Goal: Information Seeking & Learning: Learn about a topic

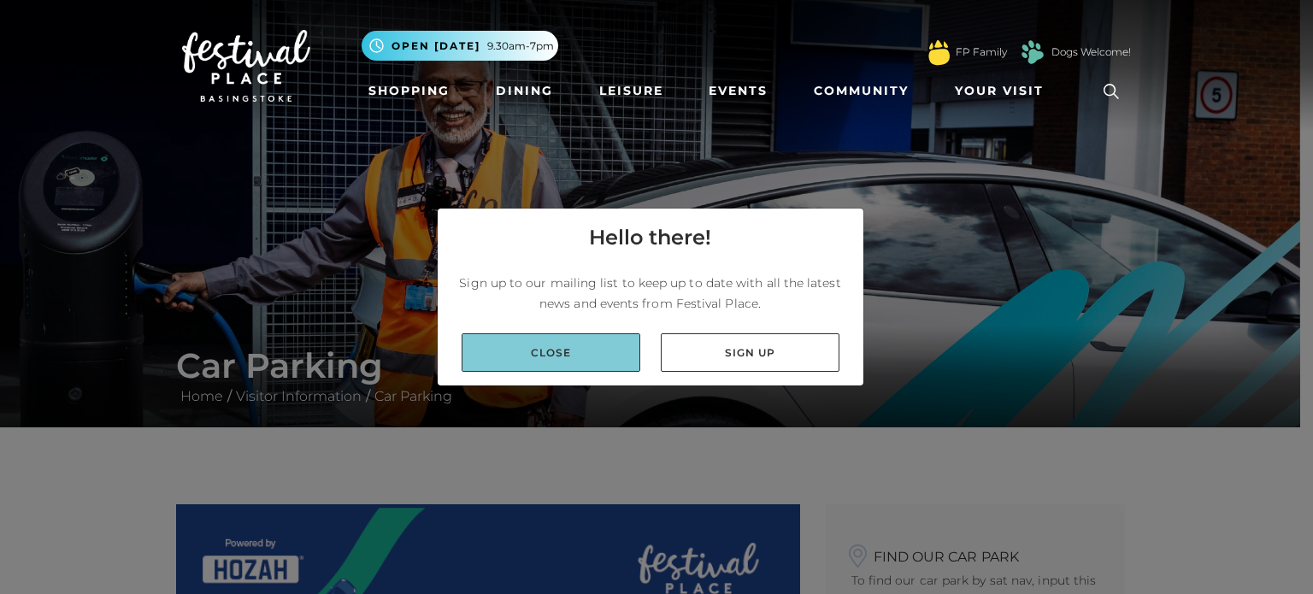
click at [550, 353] on link "Close" at bounding box center [550, 352] width 179 height 38
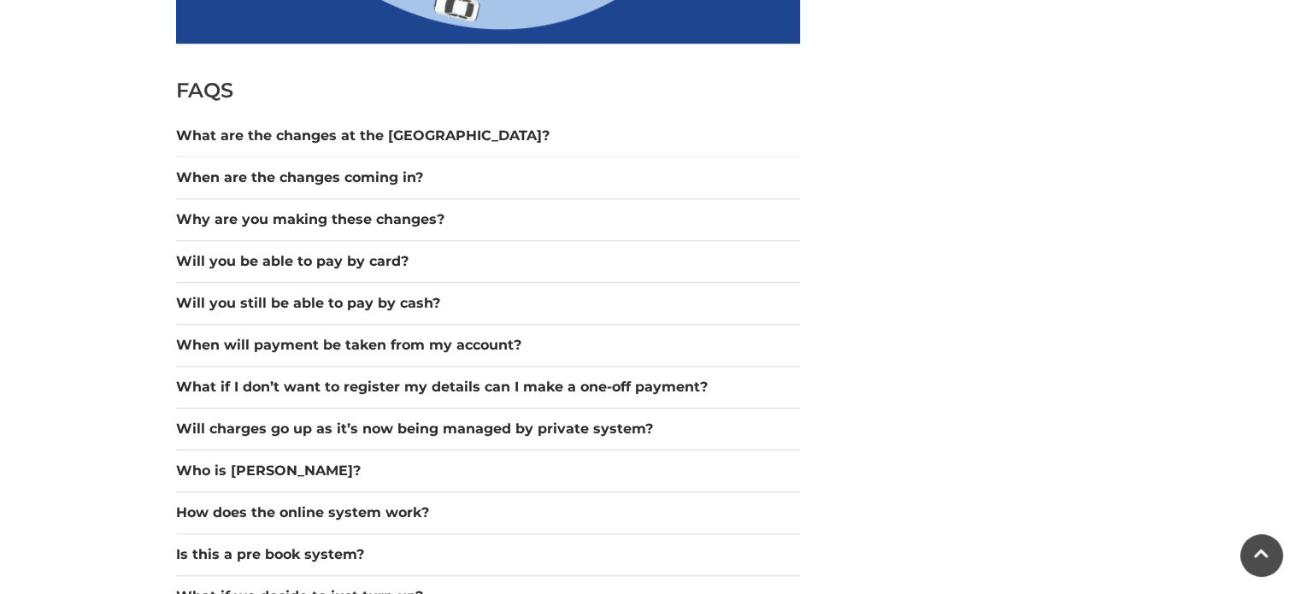
scroll to position [1470, 0]
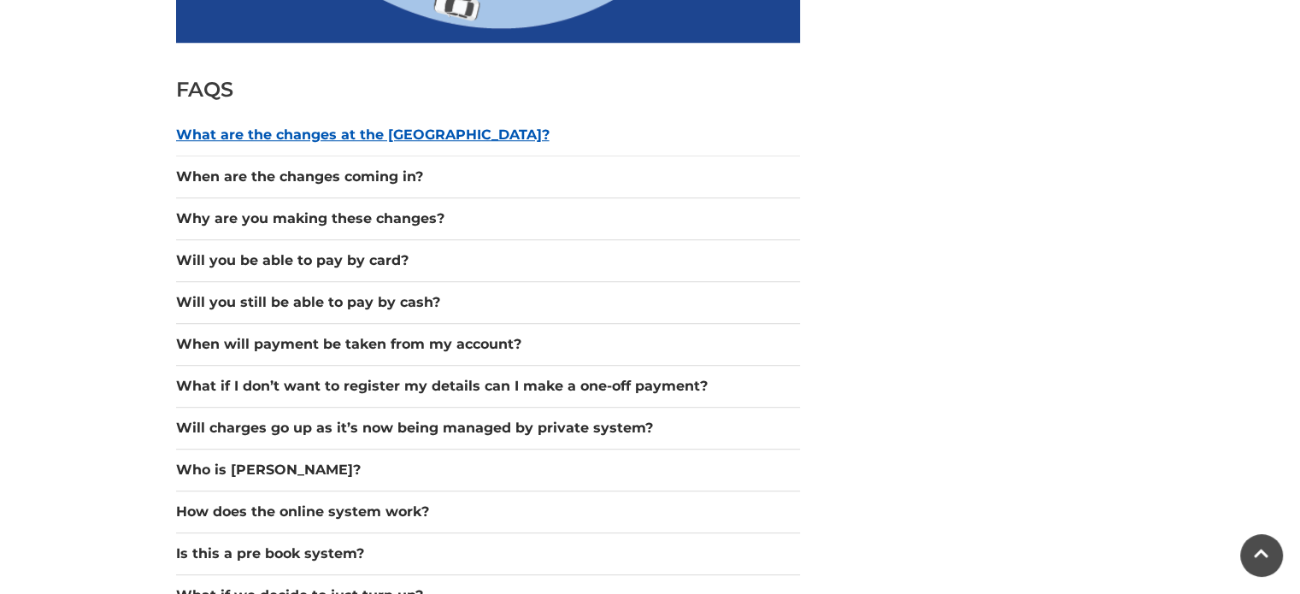
click at [294, 133] on button "What are the changes at the [GEOGRAPHIC_DATA]?" at bounding box center [488, 135] width 624 height 21
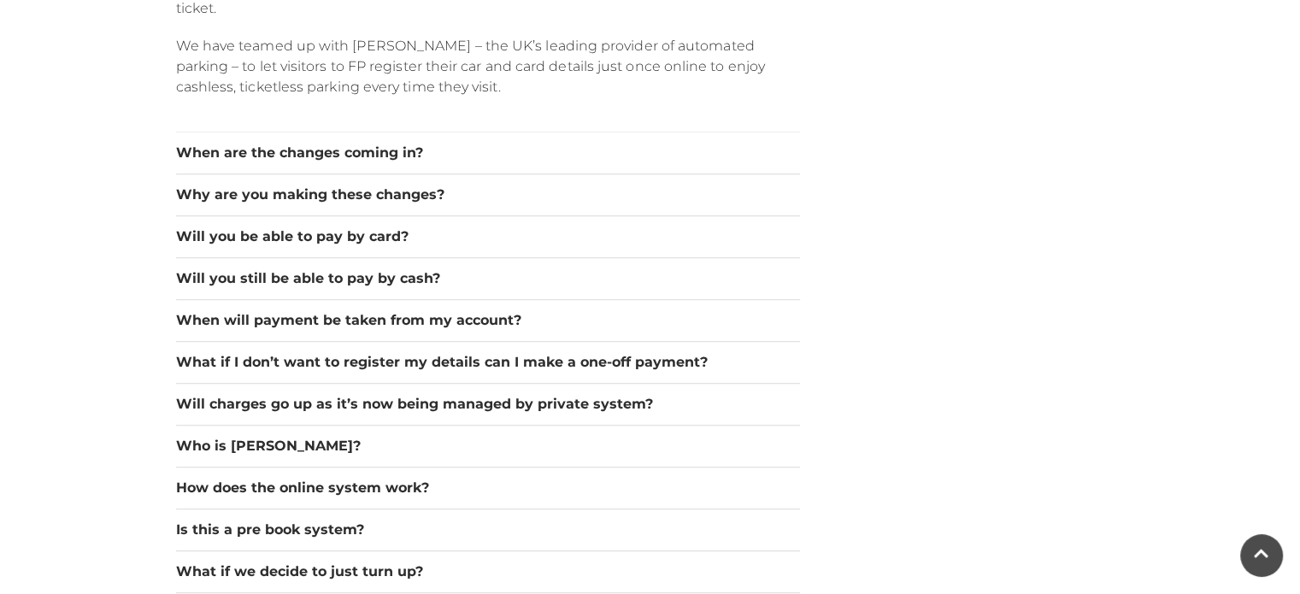
scroll to position [1777, 0]
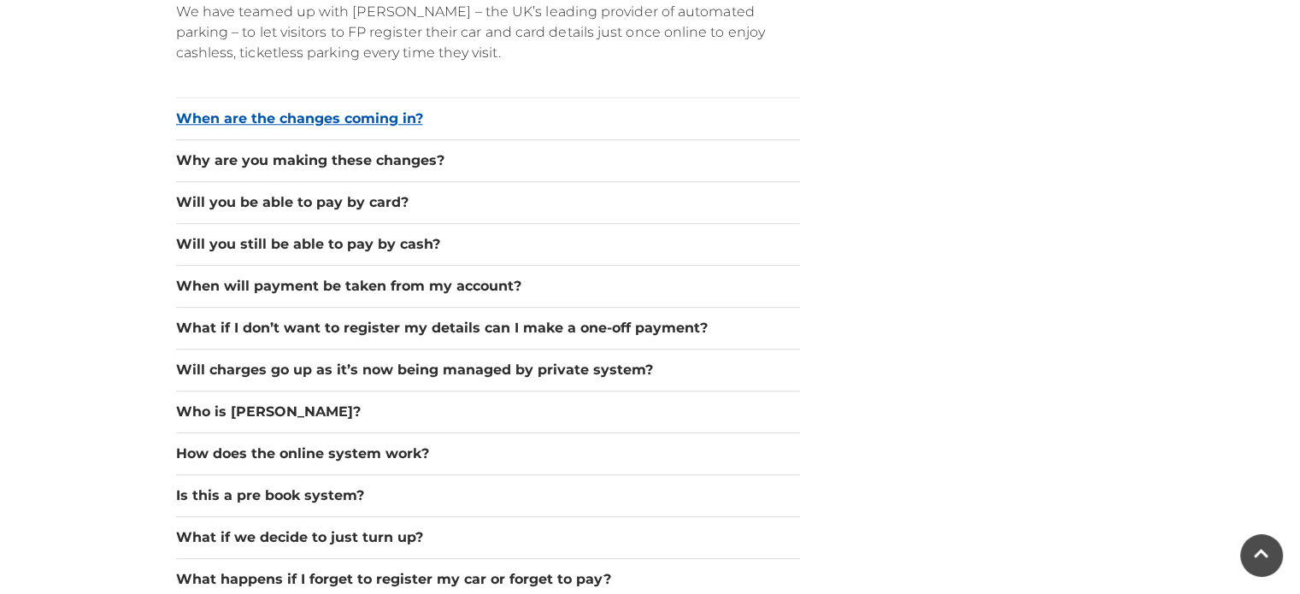
click at [310, 114] on button "When are the changes coming in?" at bounding box center [488, 119] width 624 height 21
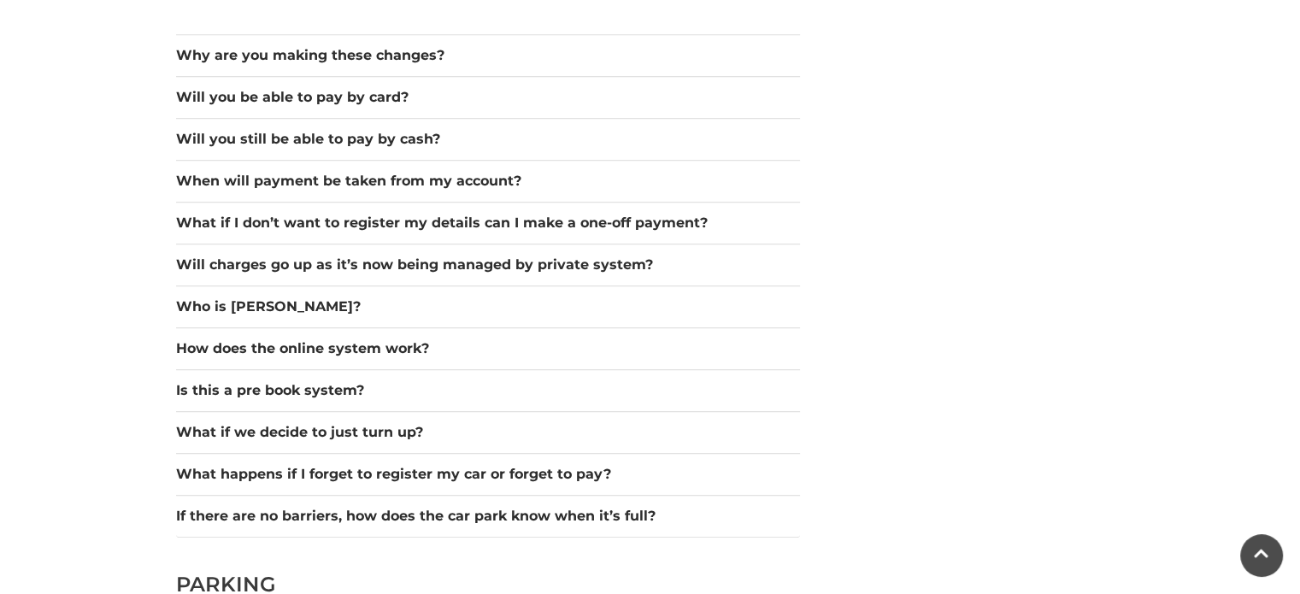
scroll to position [1709, 0]
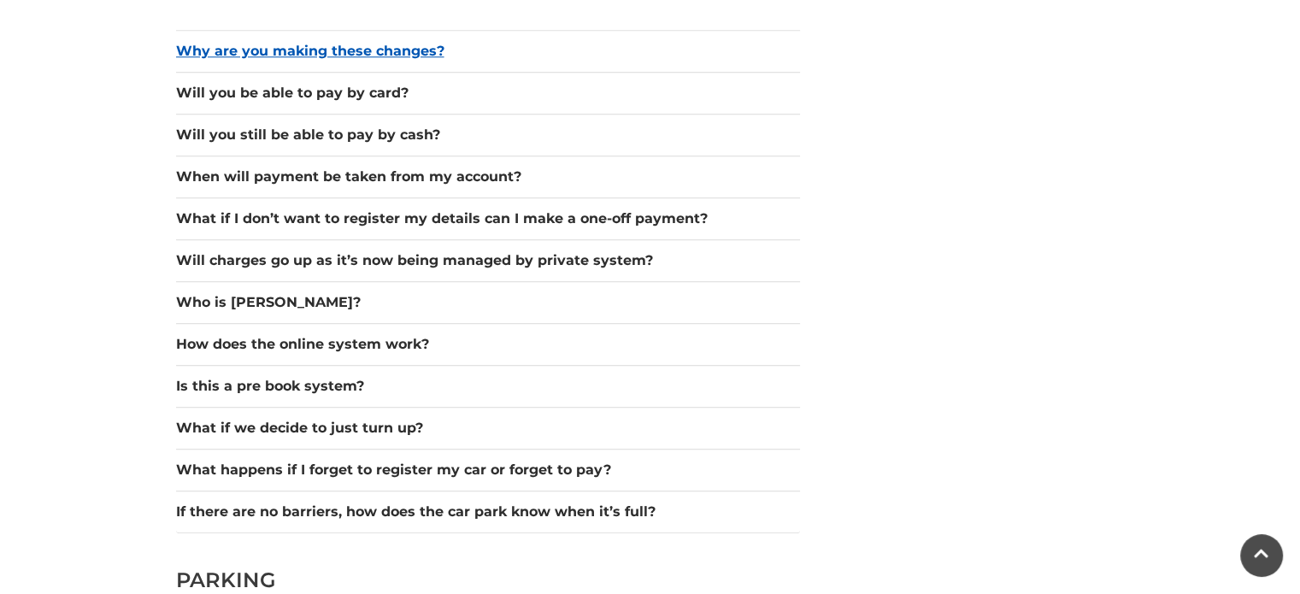
click at [262, 52] on button "Why are you making these changes?" at bounding box center [488, 51] width 624 height 21
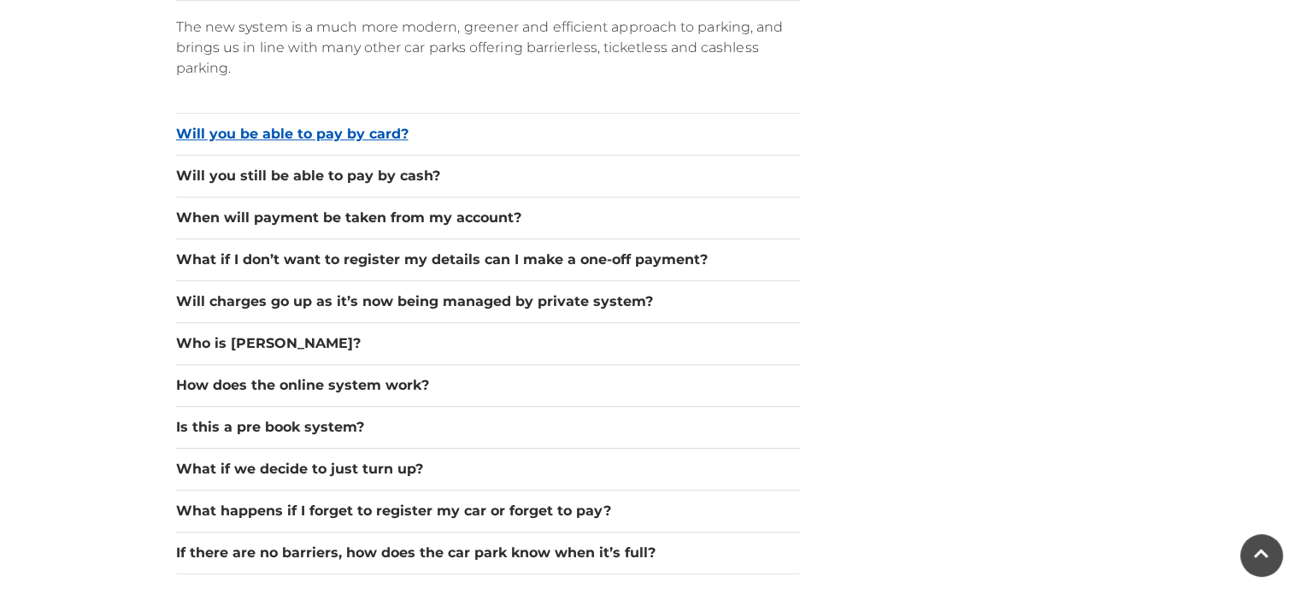
click at [323, 128] on button "Will you be able to pay by card?" at bounding box center [488, 134] width 624 height 21
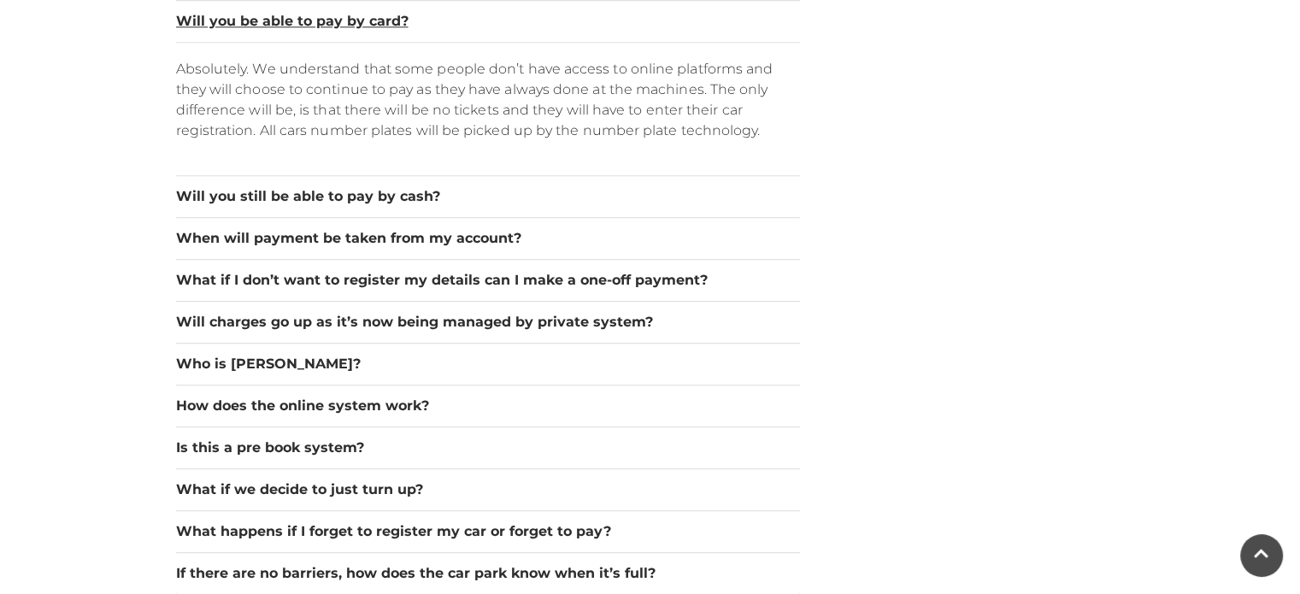
scroll to position [1743, 0]
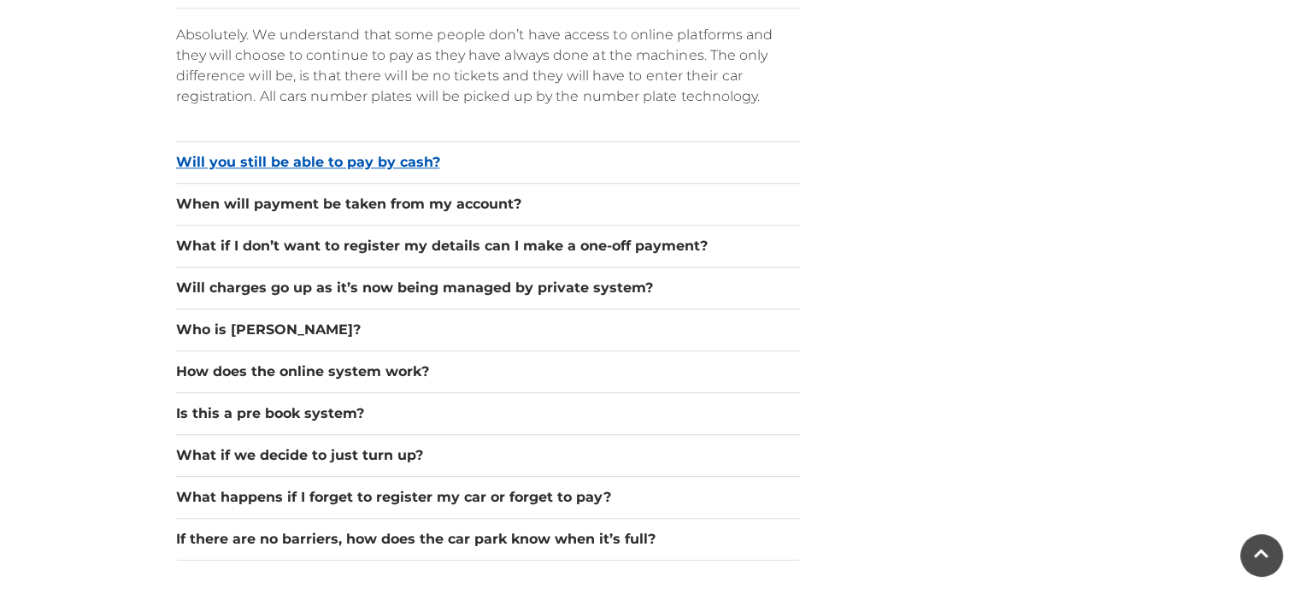
click at [320, 160] on button "Will you still be able to pay by cash?" at bounding box center [488, 162] width 624 height 21
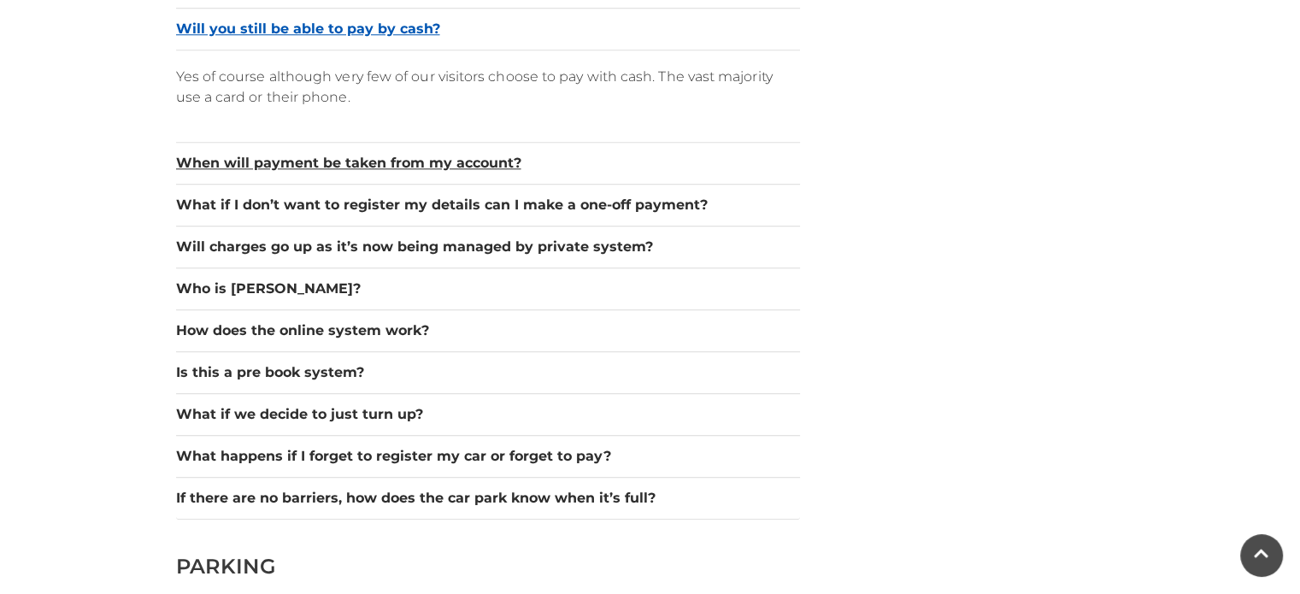
click at [320, 160] on button "When will payment be taken from my account?" at bounding box center [488, 163] width 624 height 21
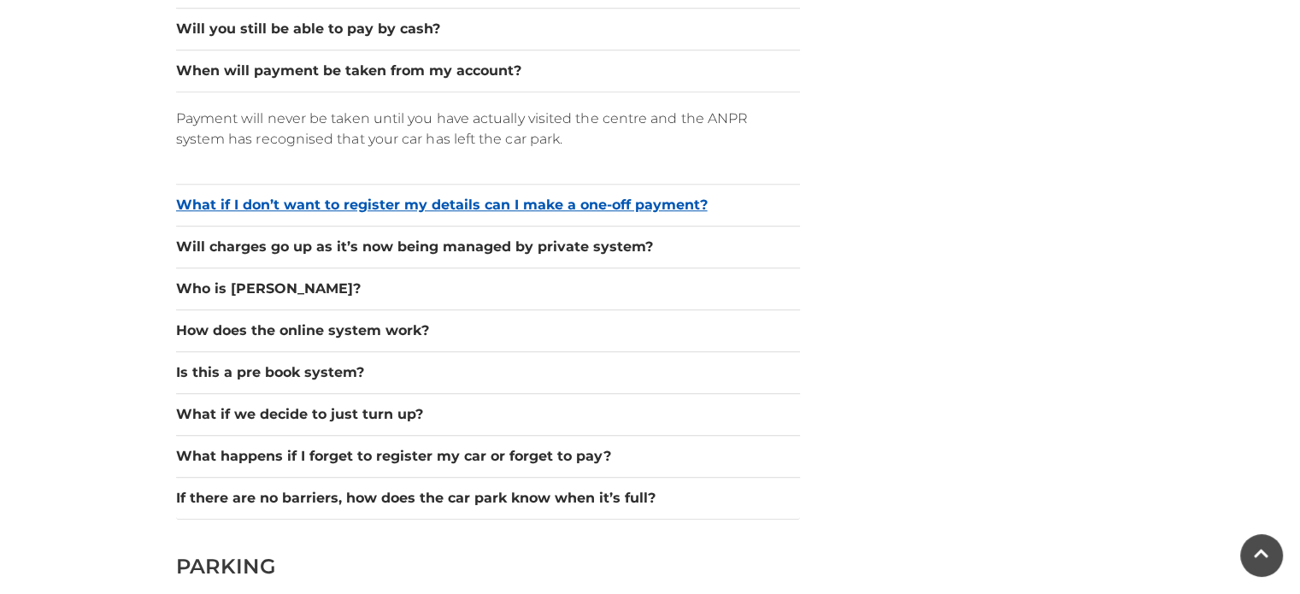
click at [326, 202] on button "What if I don’t want to register my details can I make a one-off payment?" at bounding box center [488, 205] width 624 height 21
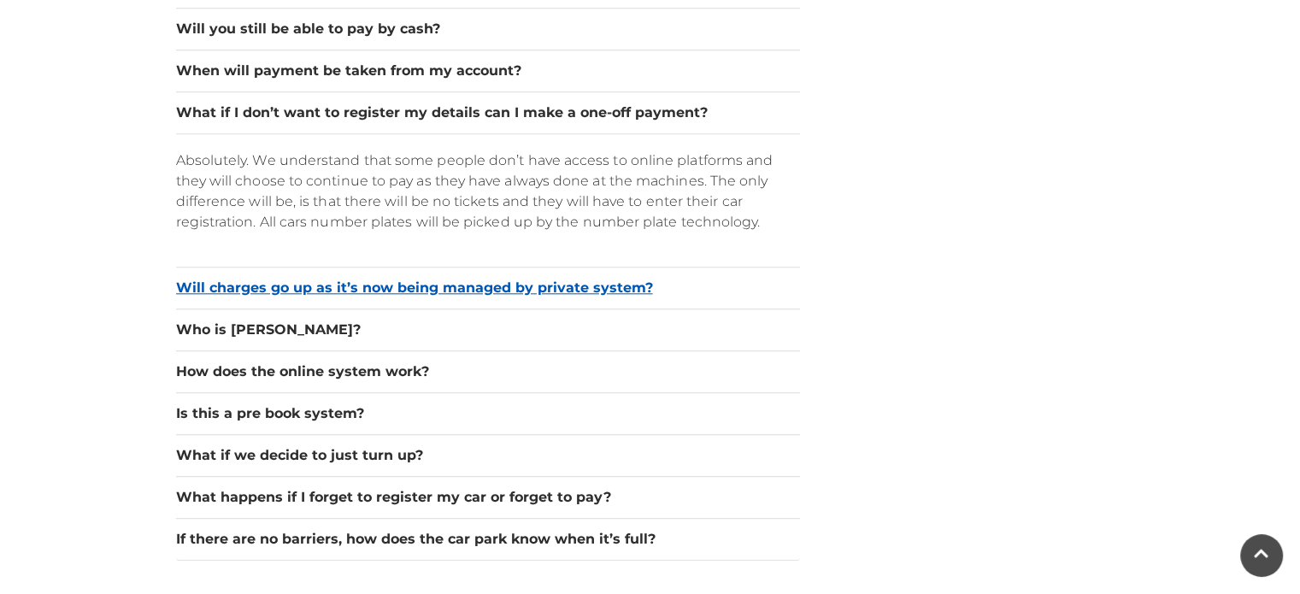
click at [425, 278] on button "Will charges go up as it’s now being managed by private system?" at bounding box center [488, 288] width 624 height 21
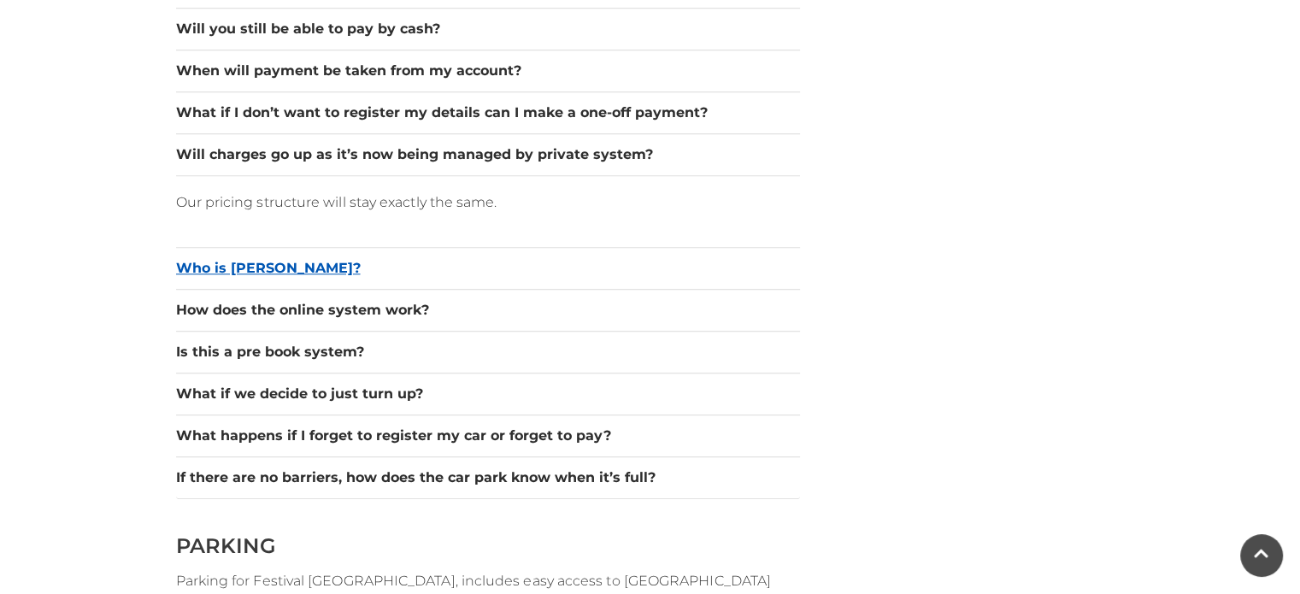
click at [217, 266] on button "Who is [PERSON_NAME]?" at bounding box center [488, 268] width 624 height 21
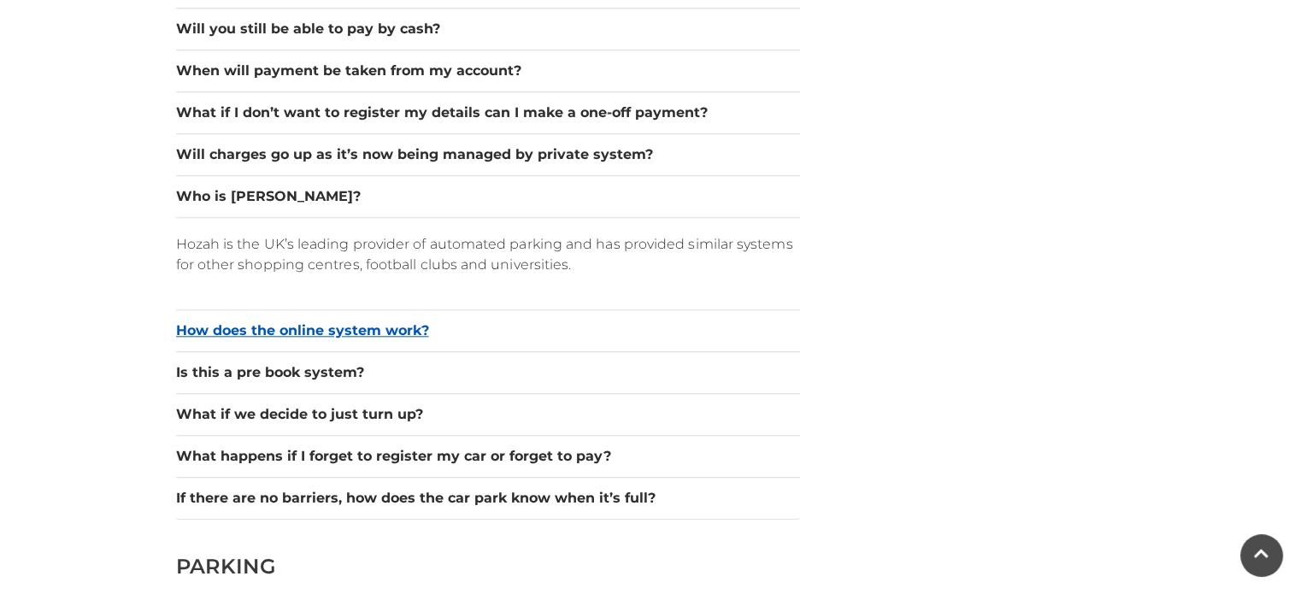
click at [262, 325] on button "How does the online system work?" at bounding box center [488, 330] width 624 height 21
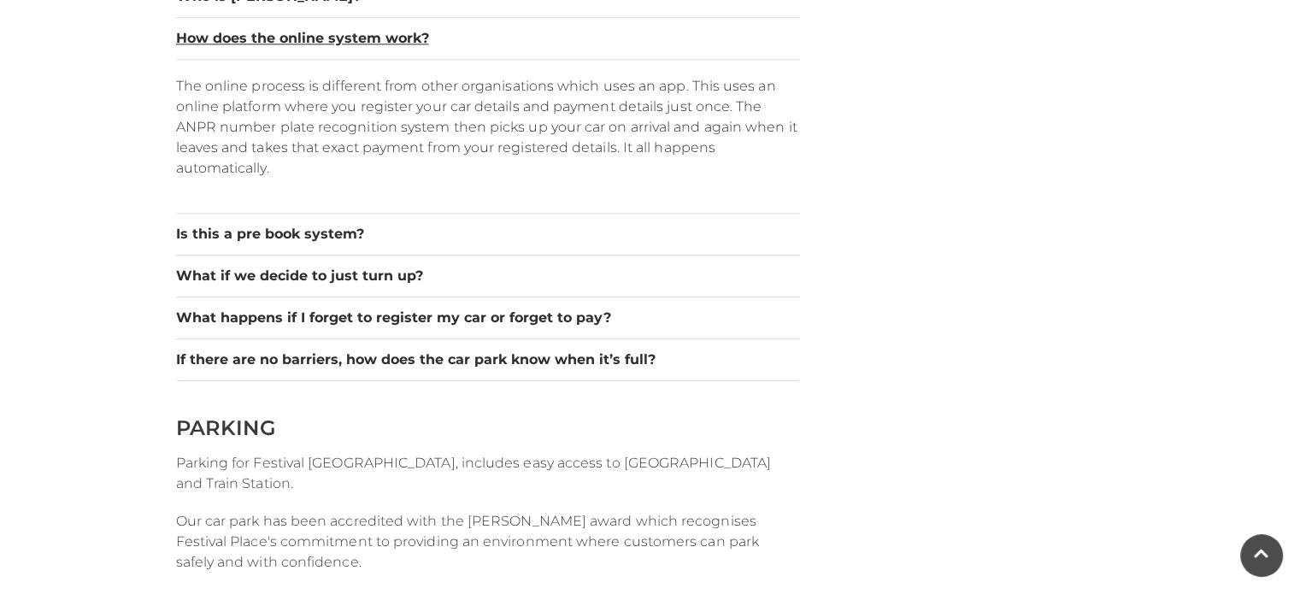
scroll to position [1948, 0]
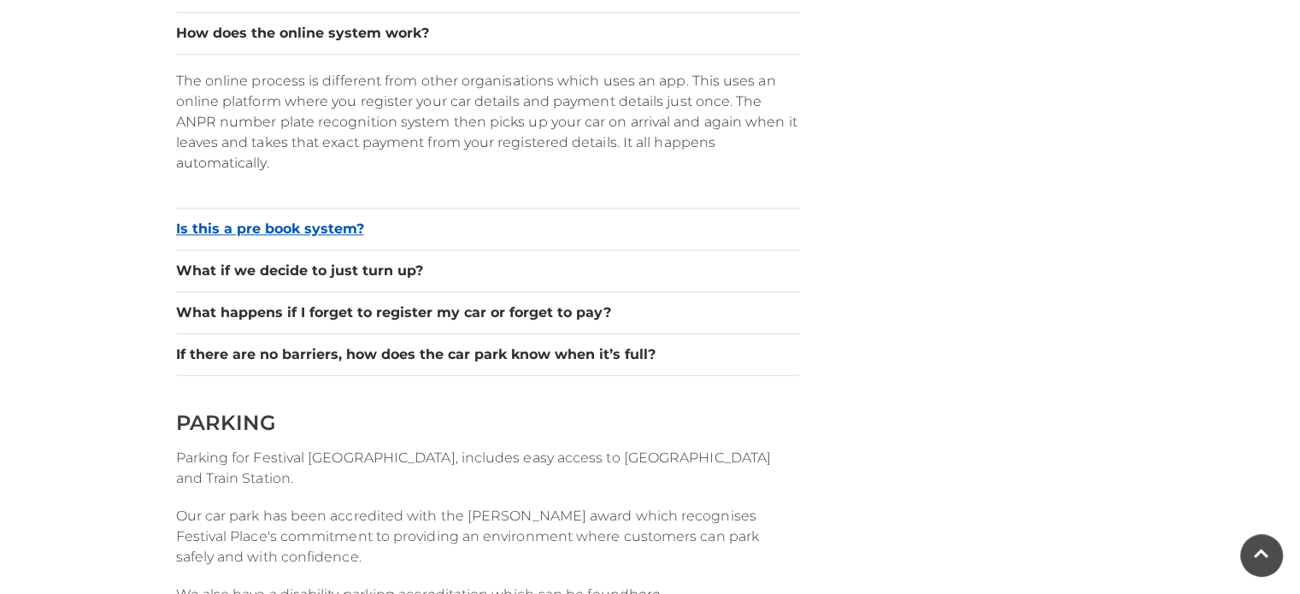
click at [291, 223] on button "Is this a pre book system?" at bounding box center [488, 229] width 624 height 21
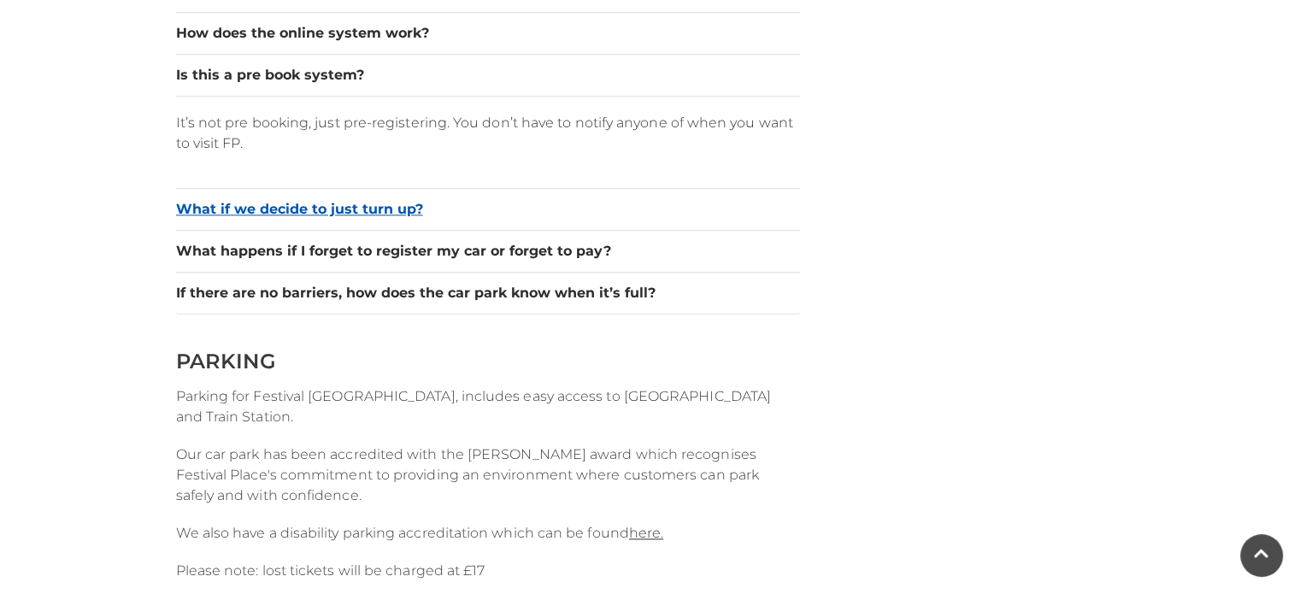
click at [277, 201] on button "What if we decide to just turn up?" at bounding box center [488, 209] width 624 height 21
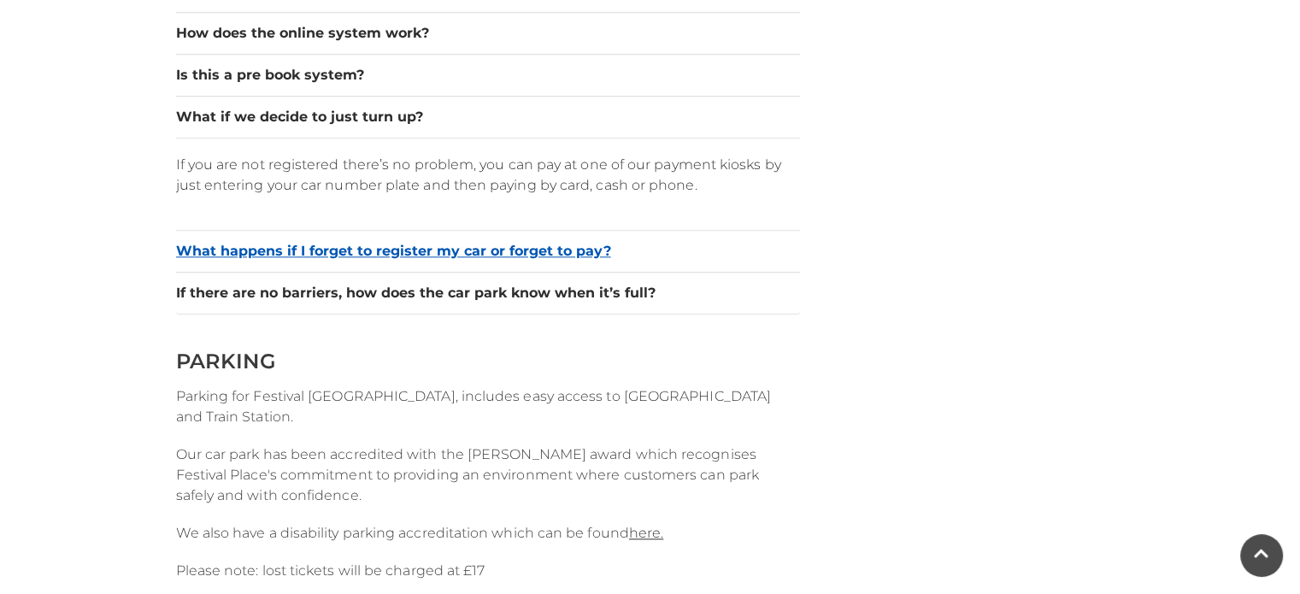
click at [285, 244] on button "What happens if I forget to register my car or forget to pay?" at bounding box center [488, 251] width 624 height 21
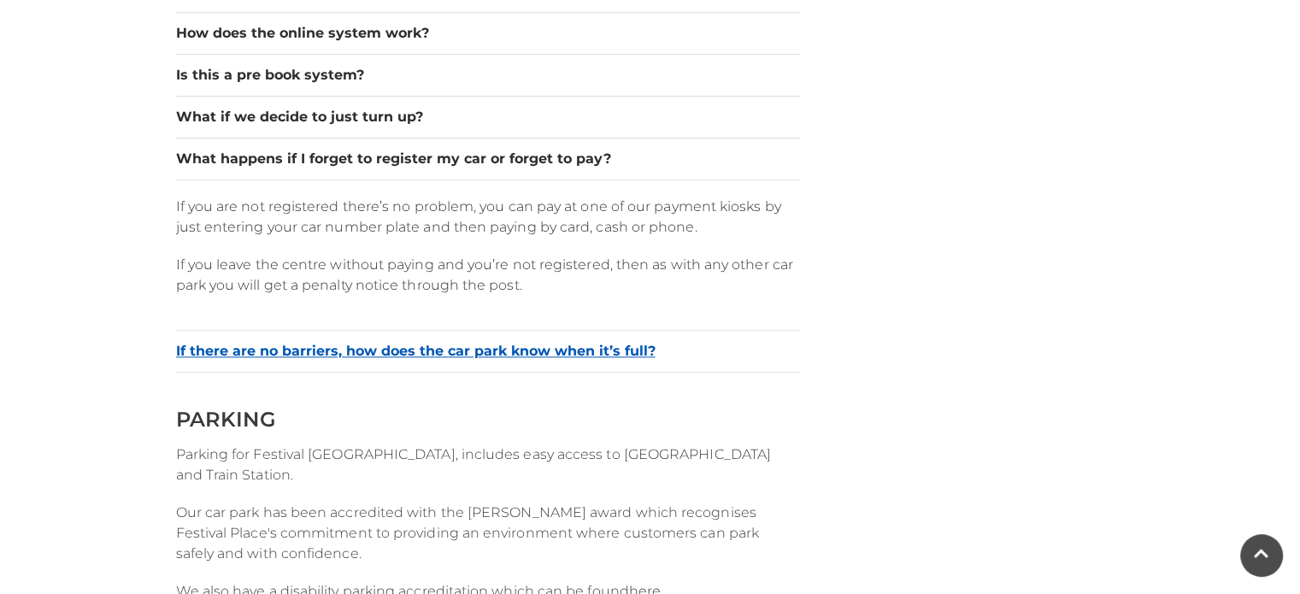
click at [331, 342] on button "If there are no barriers, how does the car park know when it’s full?" at bounding box center [488, 351] width 624 height 21
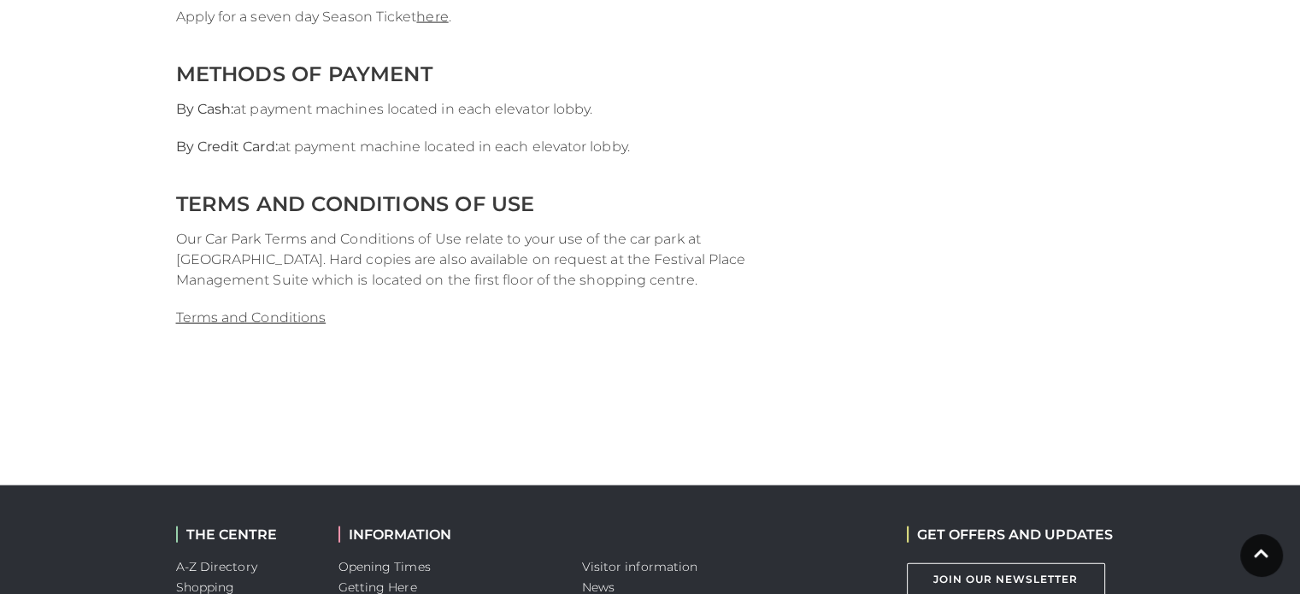
scroll to position [3828, 0]
